Goal: Transaction & Acquisition: Purchase product/service

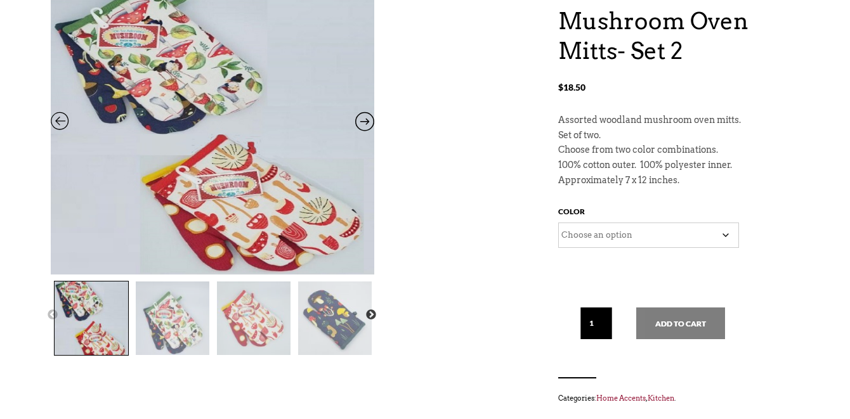
drag, startPoint x: 853, startPoint y: 39, endPoint x: 812, endPoint y: 96, distance: 70.3
click at [812, 96] on html "X Like what you see? Get V ery I mportant P HAG Status Now! Your ALL ACCESS pas…" at bounding box center [425, 34] width 850 height 419
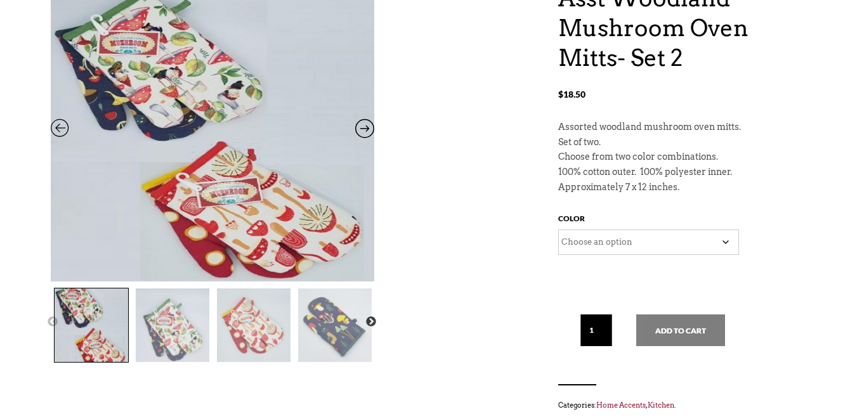
click at [376, 124] on div "Asst Woodland Mushroom Oven Mitts- Set 2 $ 18.50 Previous Next Asst Woodland Mu…" at bounding box center [425, 219] width 748 height 470
click at [368, 124] on icon at bounding box center [364, 131] width 19 height 16
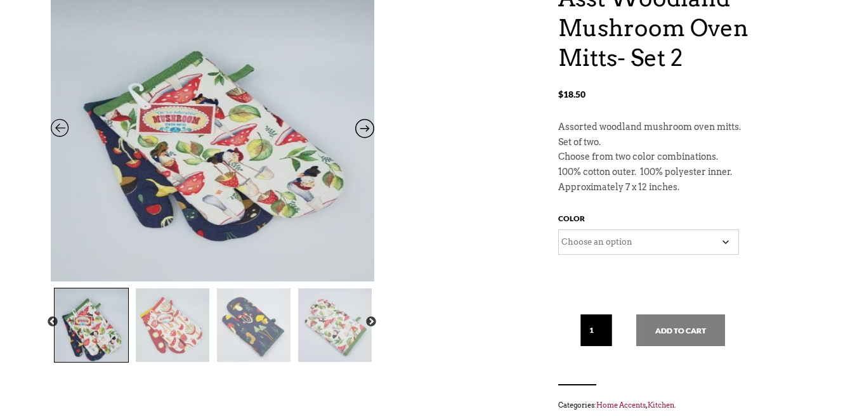
click at [369, 125] on icon at bounding box center [364, 131] width 19 height 16
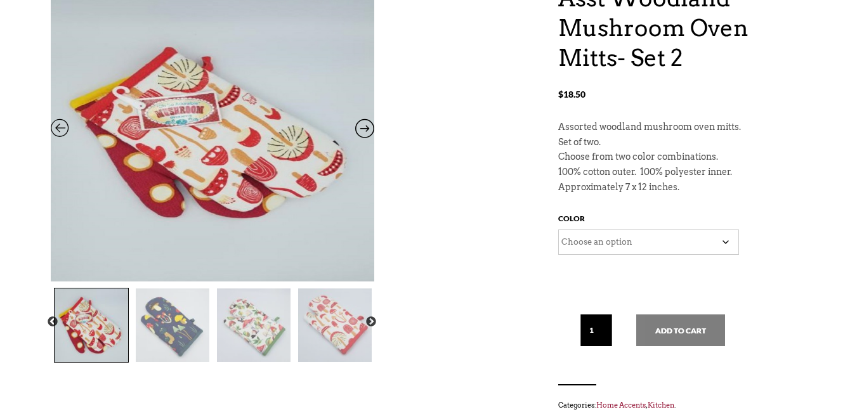
click at [369, 125] on icon at bounding box center [364, 131] width 19 height 16
